Goal: Information Seeking & Learning: Check status

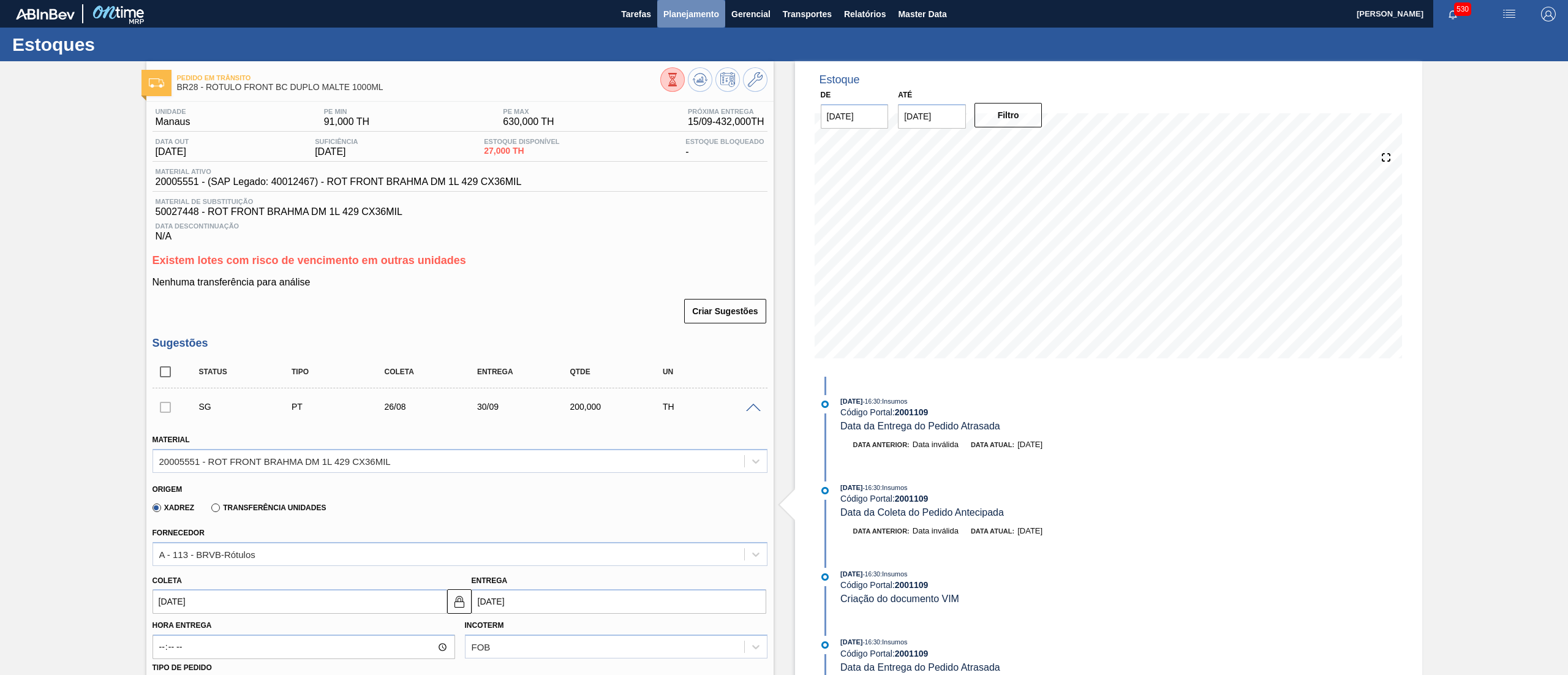
click at [694, 19] on span "Planejamento" at bounding box center [691, 14] width 56 height 15
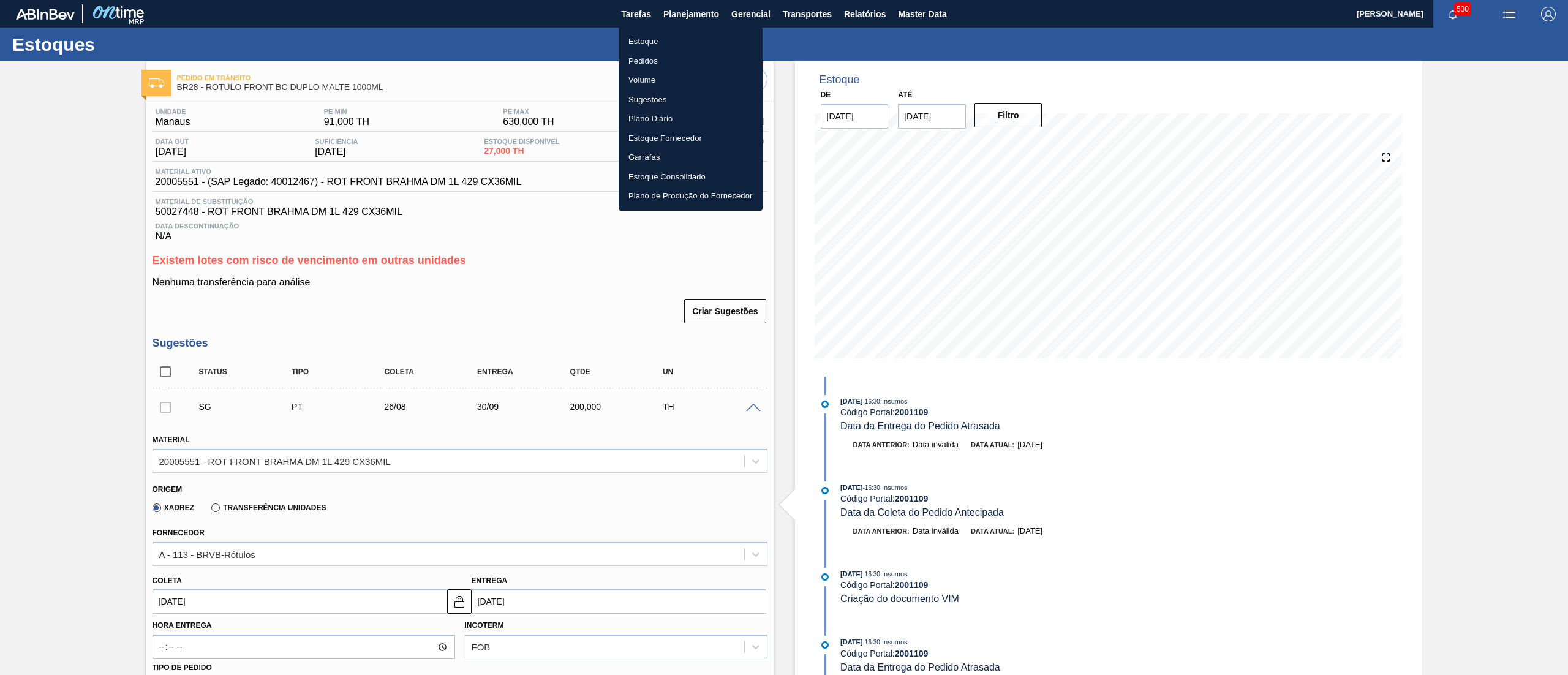
click at [74, 206] on div at bounding box center [784, 338] width 1568 height 675
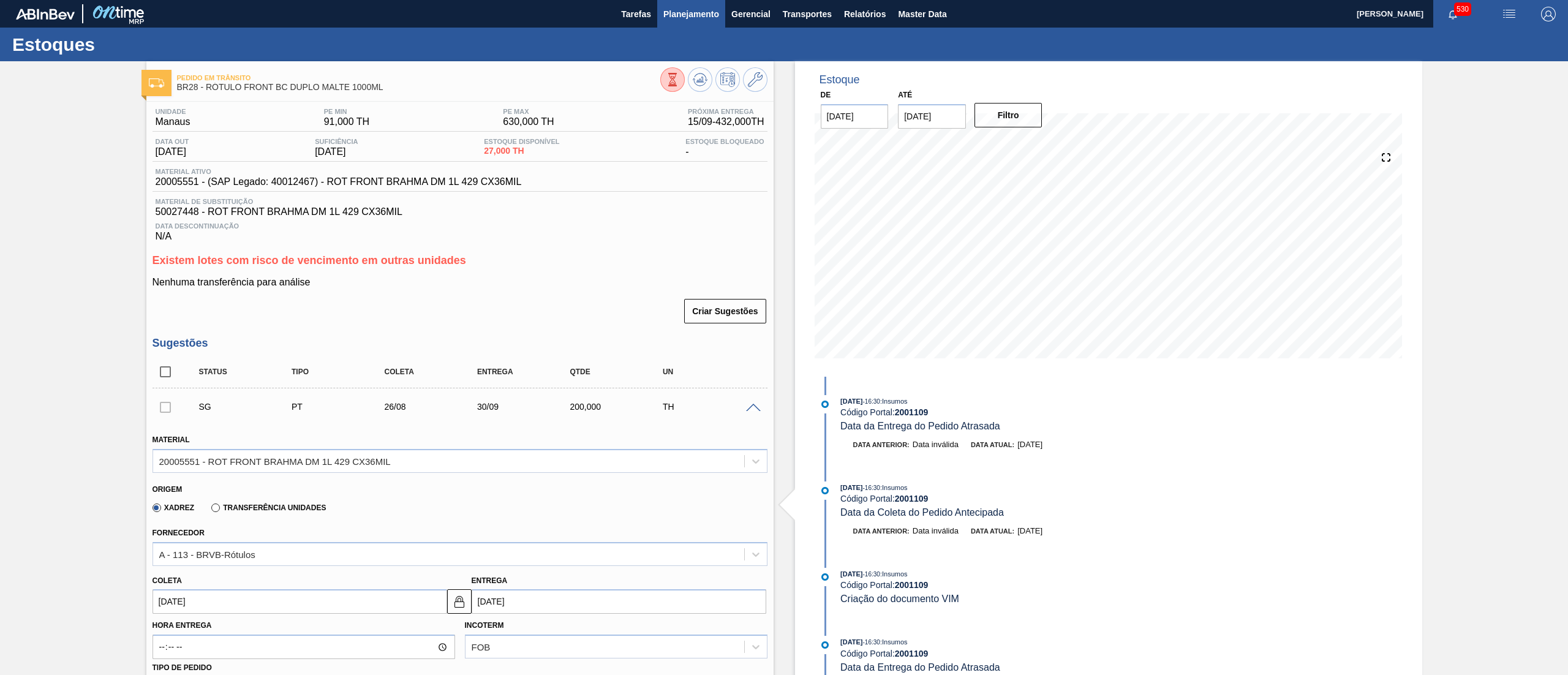
click at [667, 14] on span "Planejamento" at bounding box center [691, 14] width 56 height 15
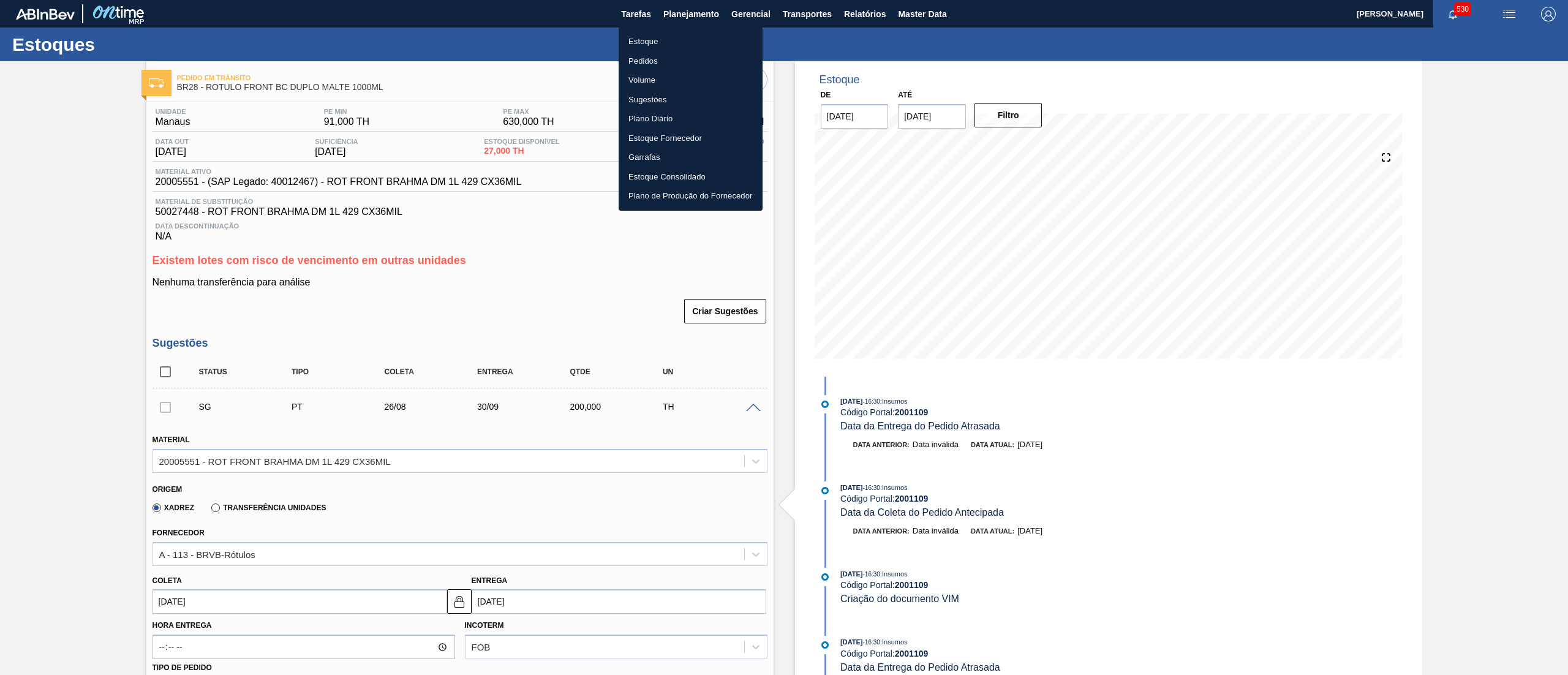
click at [118, 307] on div at bounding box center [784, 338] width 1568 height 675
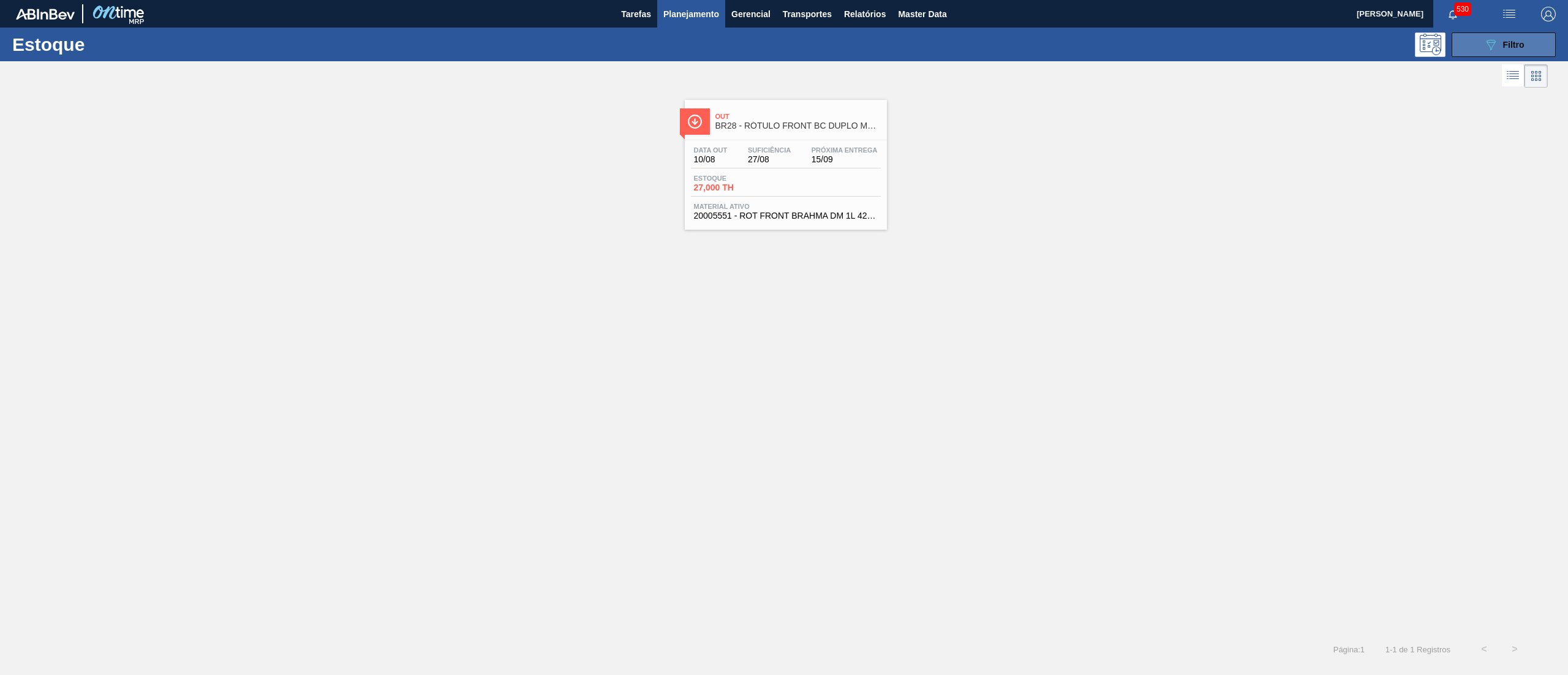
click at [1487, 46] on icon "089F7B8B-B2A5-4AFE-B5C0-19BA573D28AC" at bounding box center [1490, 44] width 15 height 15
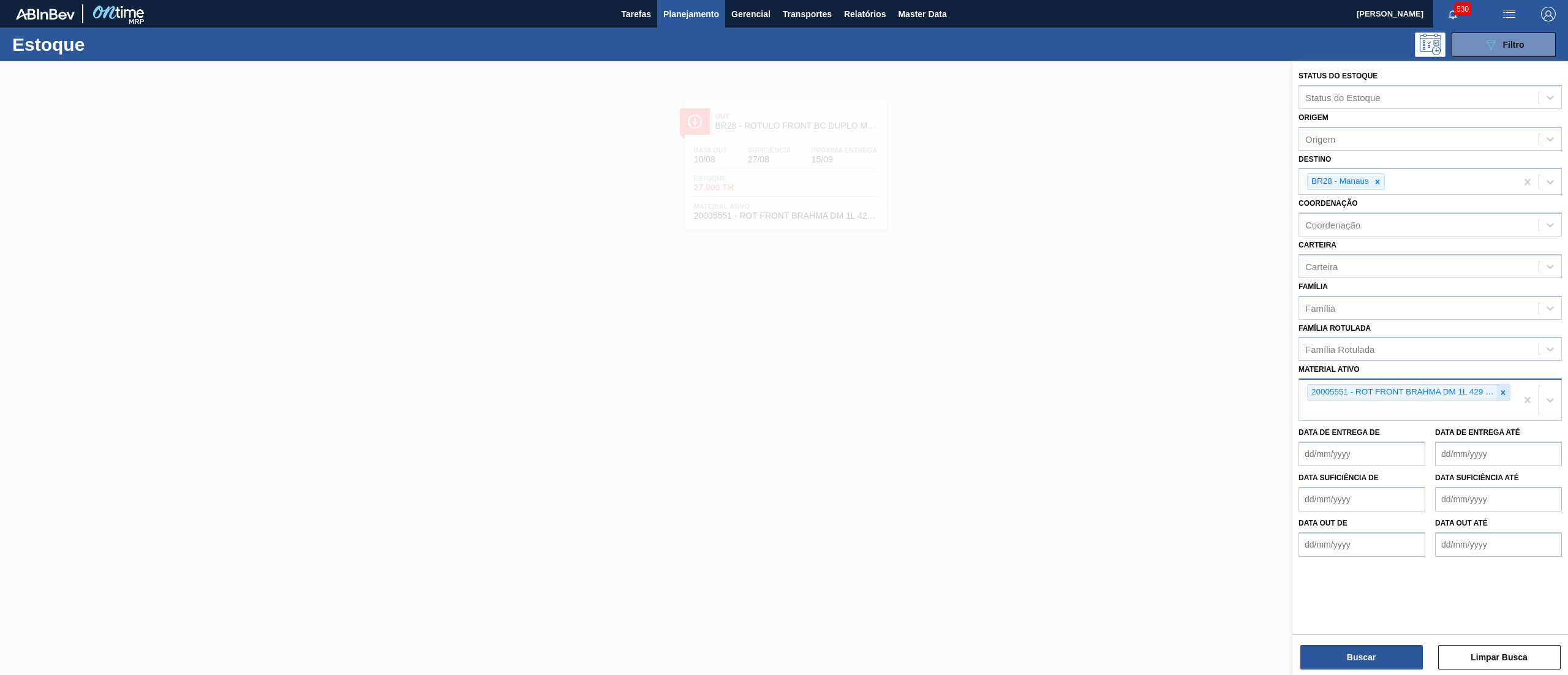
click at [1502, 391] on icon at bounding box center [1502, 392] width 8 height 8
paste ativo "20008538"
type ativo "20008538"
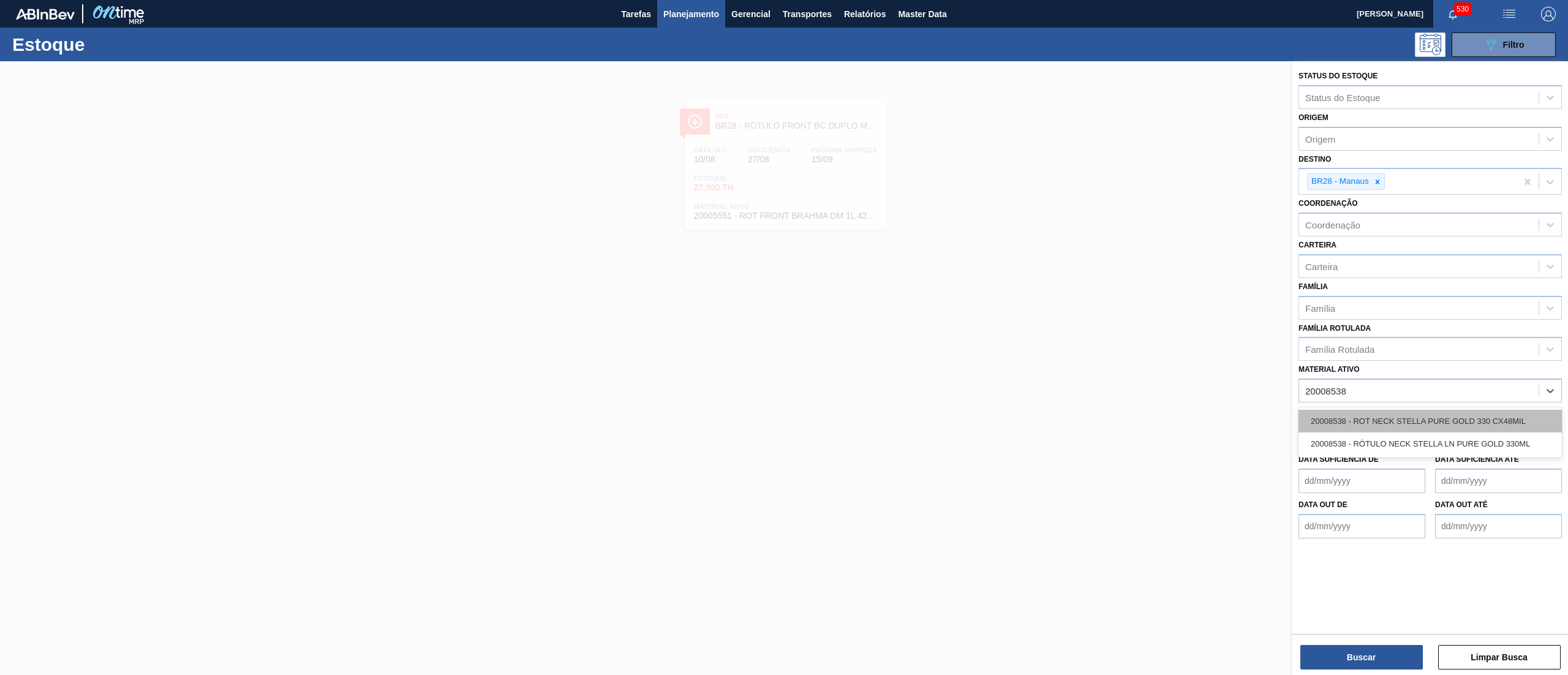
click at [1393, 423] on div "20008538 - ROT NECK STELLA PURE GOLD 330 CX48MIL" at bounding box center [1430, 421] width 263 height 22
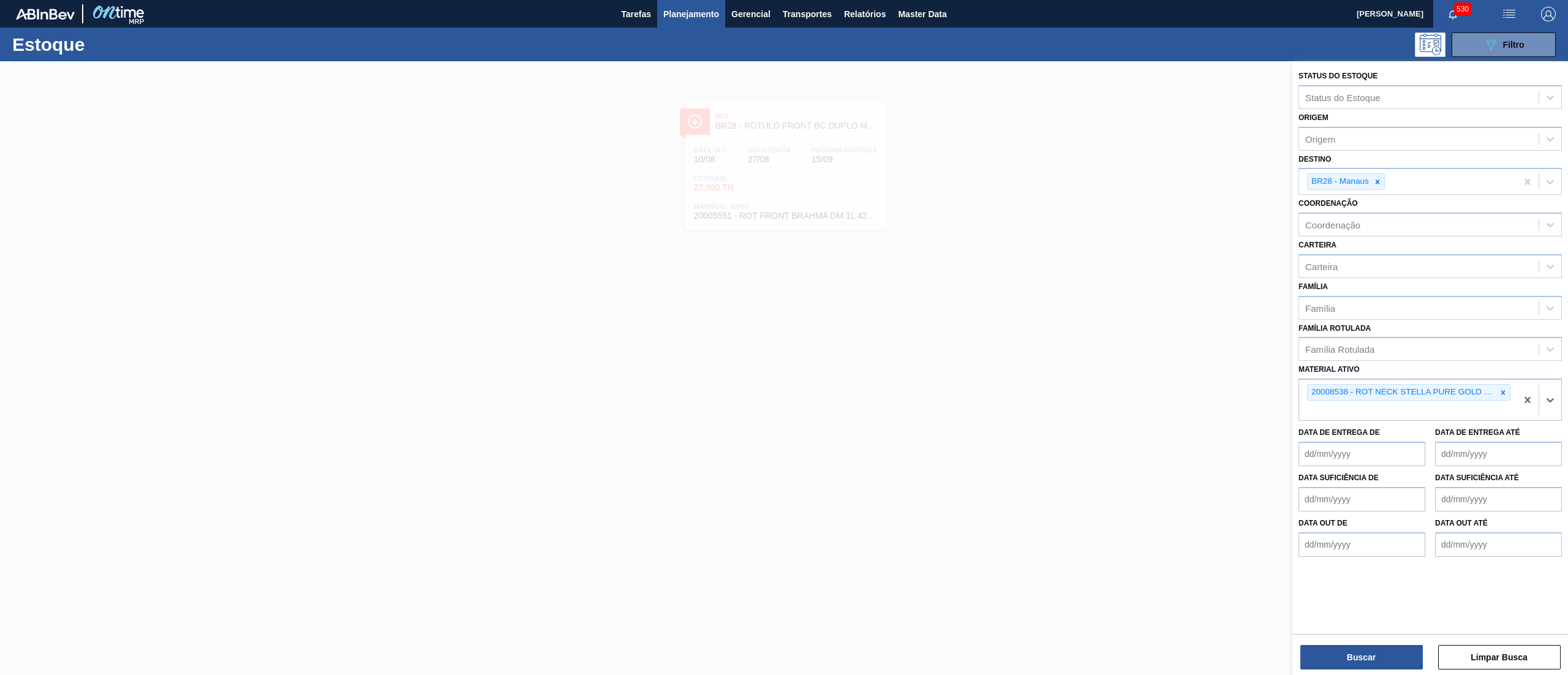
paste ativo "20008538"
click at [1375, 183] on icon at bounding box center [1377, 182] width 8 height 8
type ativo "20008538"
drag, startPoint x: 1348, startPoint y: 646, endPoint x: 1387, endPoint y: 211, distance: 436.7
click at [1387, 211] on div "Status do Estoque Status do Estoque Origem Origem Destino Destino Coordenação C…" at bounding box center [1429, 346] width 276 height 570
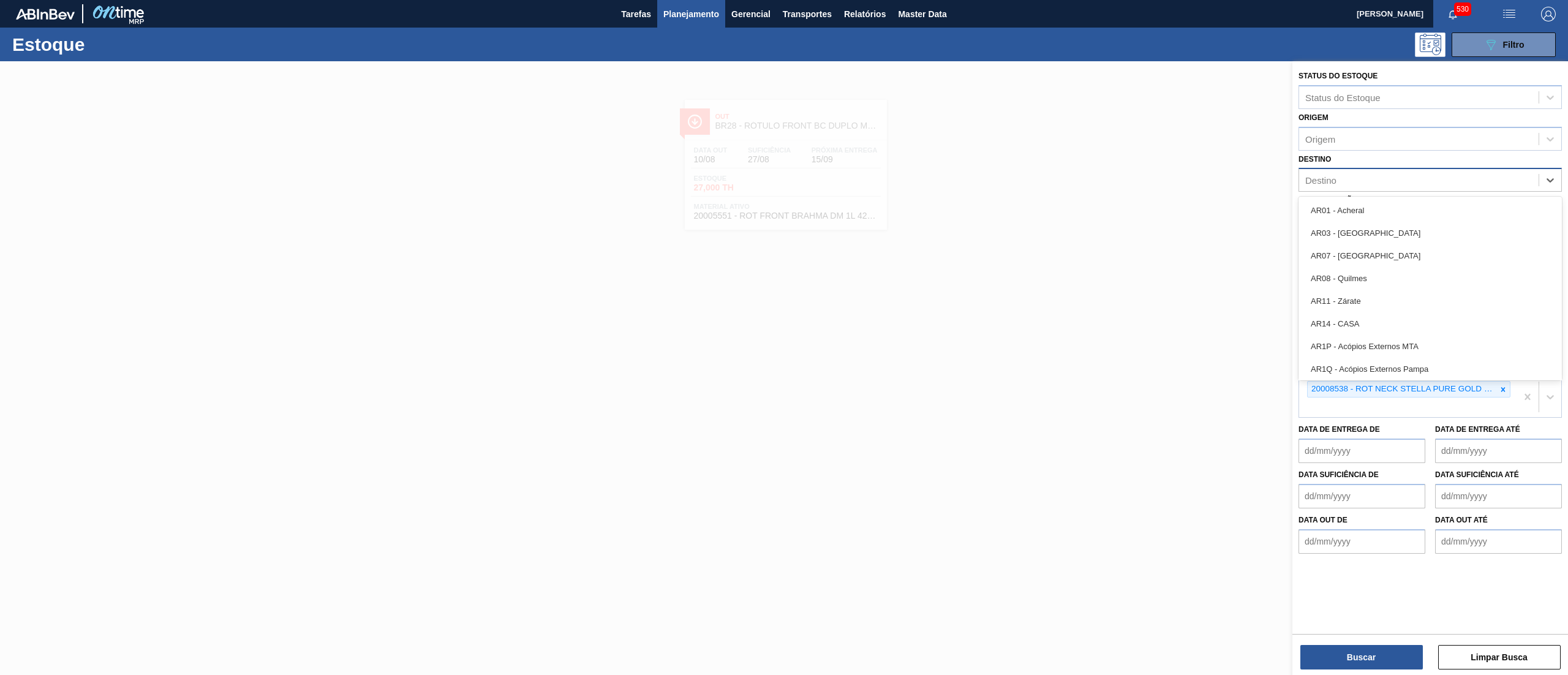
click at [1324, 173] on div "Destino" at bounding box center [1418, 180] width 240 height 18
type input "e"
drag, startPoint x: 1326, startPoint y: 181, endPoint x: 1293, endPoint y: 174, distance: 33.7
click at [1293, 175] on div "Status do Estoque Status do Estoque Origem Origem Destino option BR28 - Manaus,…" at bounding box center [1429, 311] width 276 height 499
type input "21"
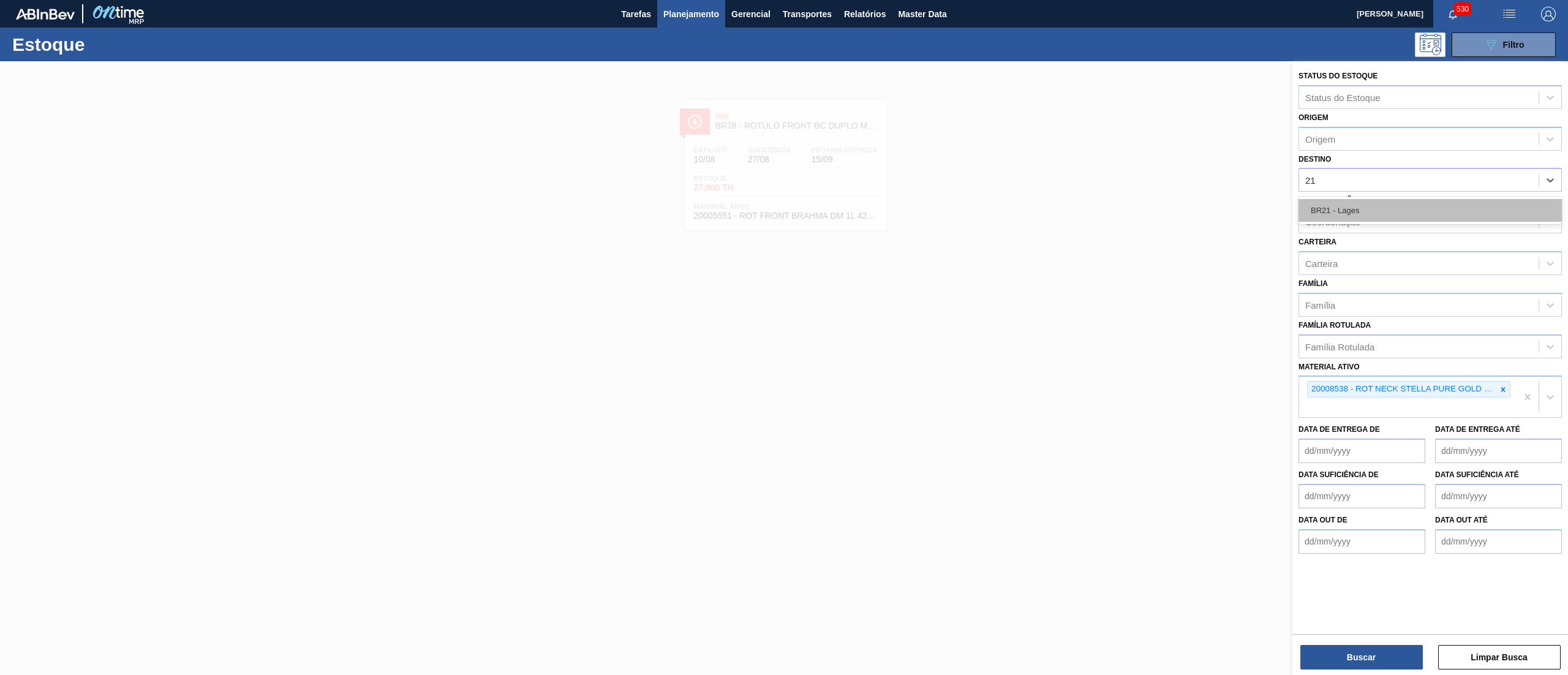
click at [1349, 206] on div "BR21 - Lages" at bounding box center [1430, 210] width 263 height 22
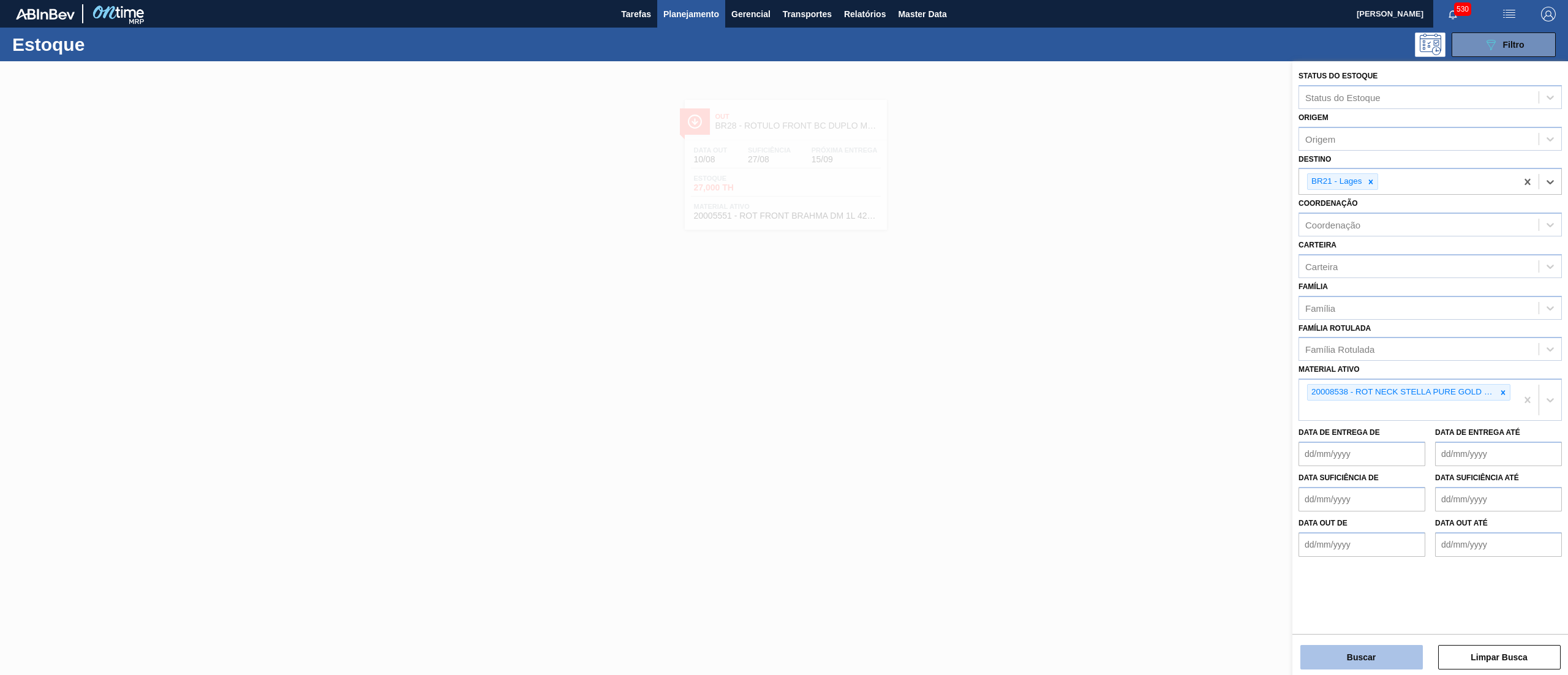
click at [1346, 655] on button "Buscar" at bounding box center [1362, 657] width 123 height 24
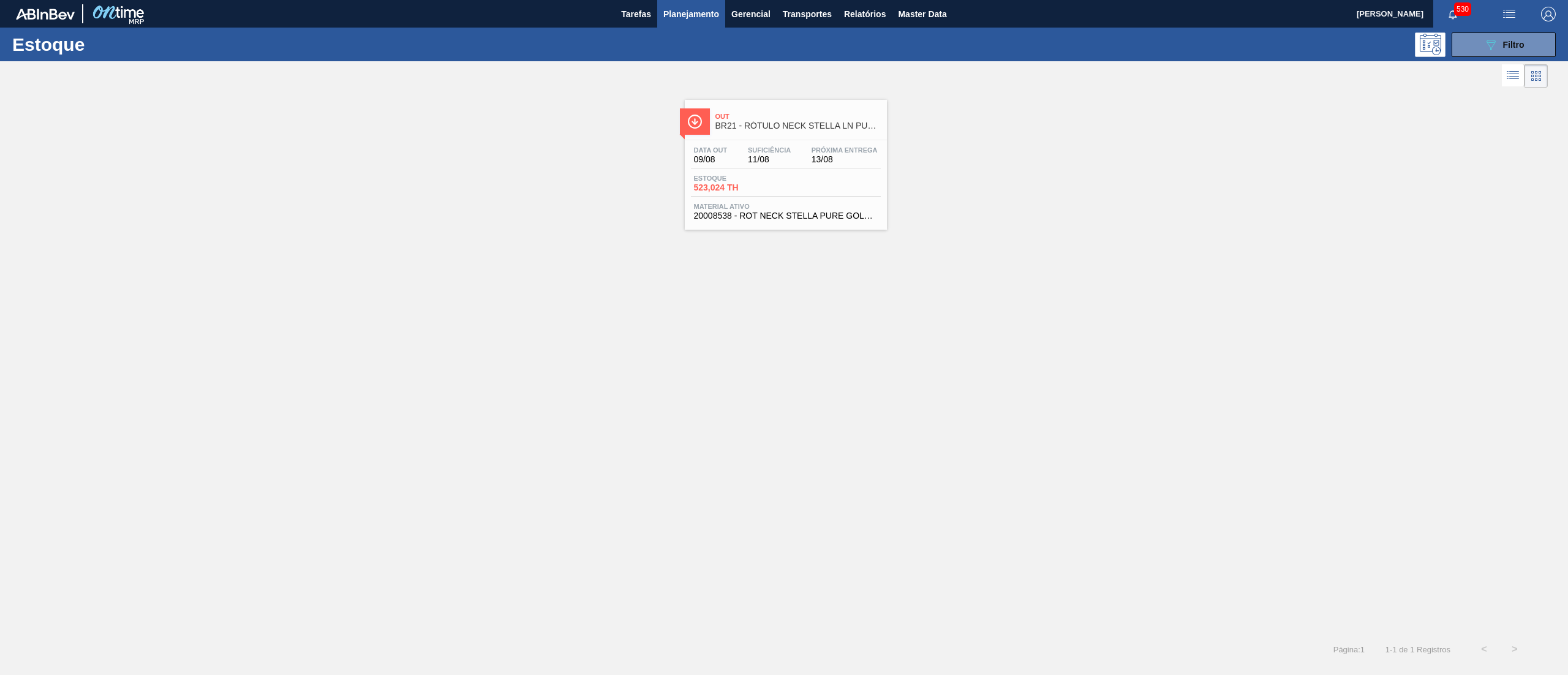
click at [812, 171] on div "Data out 09/08 Suficiência 11/08 Próxima Entrega 13/08 Estoque 523,024 TH Mater…" at bounding box center [786, 182] width 202 height 83
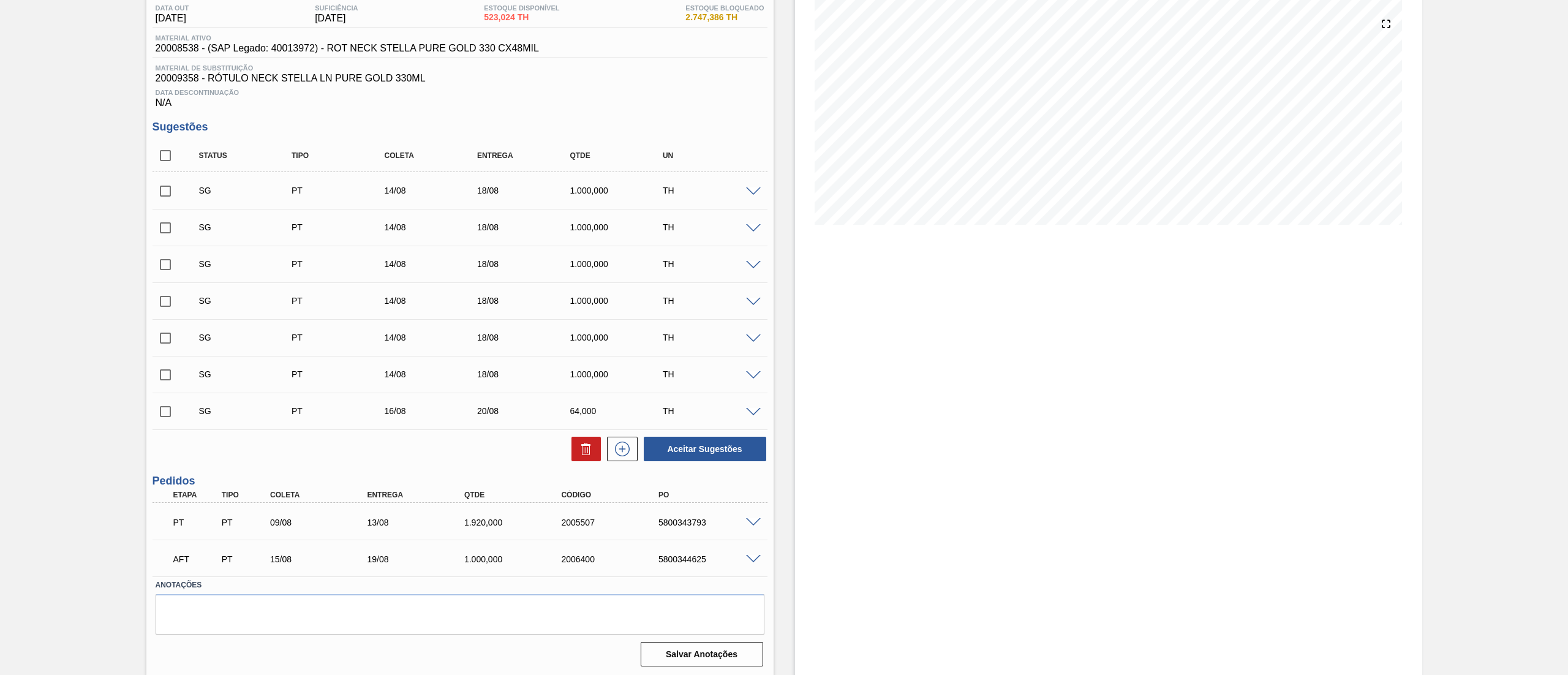
scroll to position [136, 0]
drag, startPoint x: 164, startPoint y: 516, endPoint x: 731, endPoint y: 531, distance: 567.2
click at [731, 531] on div "PT PT 09/08 13/08 1.920,000 2005507 5800343793" at bounding box center [456, 519] width 582 height 24
click at [751, 524] on div "5800343793" at bounding box center [710, 520] width 111 height 10
click at [750, 518] on span at bounding box center [753, 521] width 15 height 9
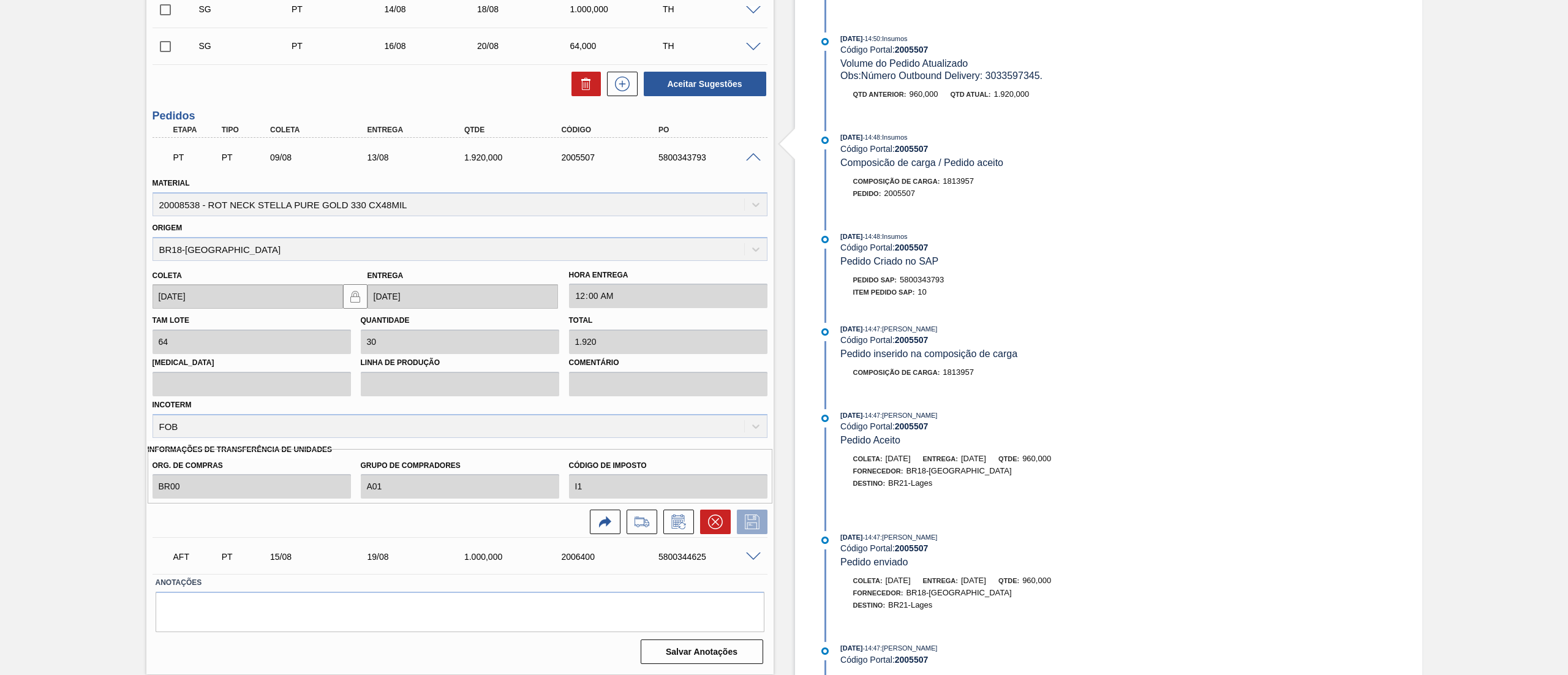
scroll to position [8, 0]
